Goal: Information Seeking & Learning: Learn about a topic

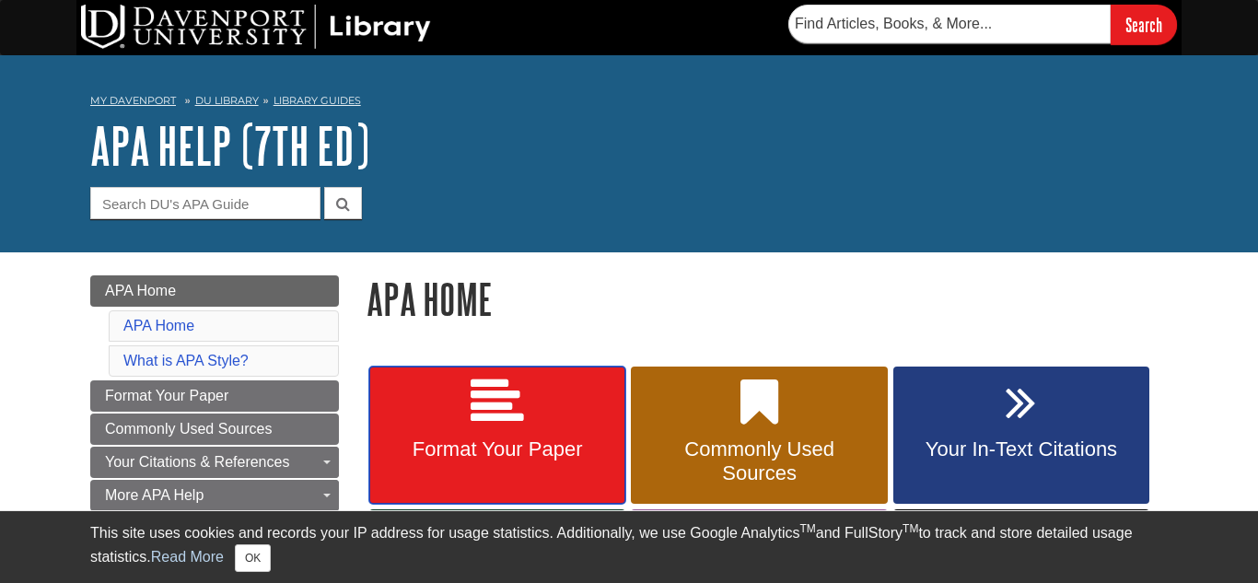
click at [501, 415] on icon at bounding box center [497, 402] width 53 height 53
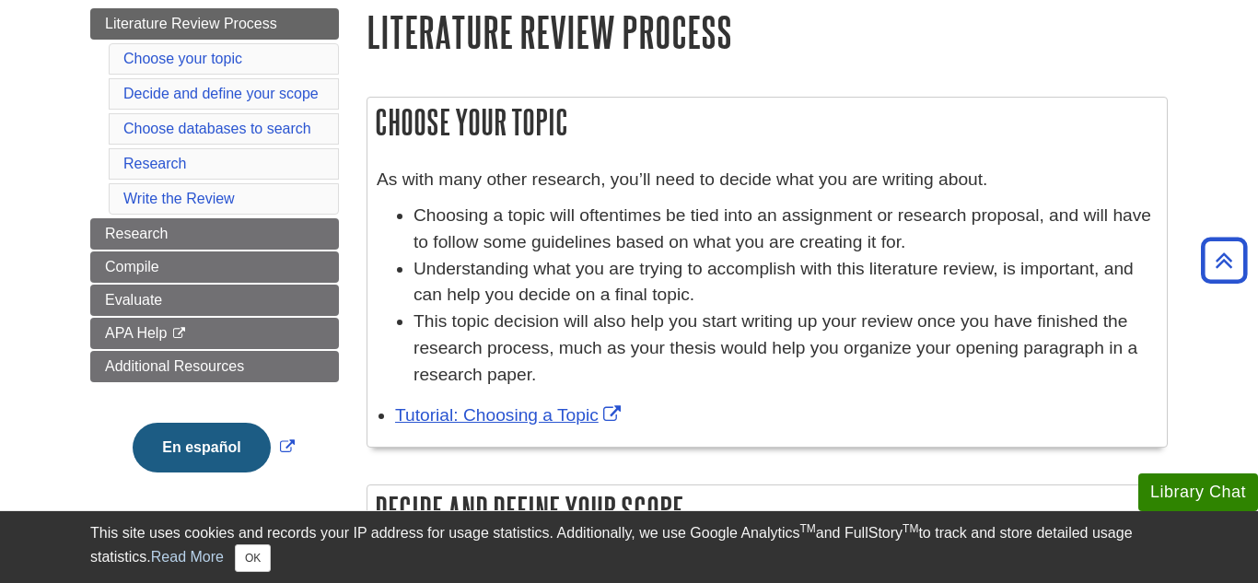
scroll to position [201, 0]
